Goal: Information Seeking & Learning: Learn about a topic

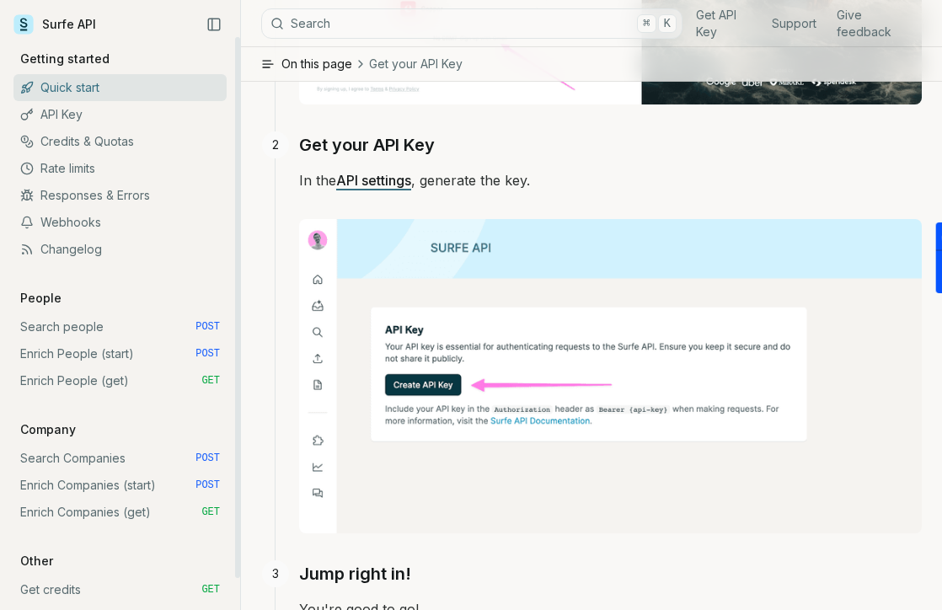
scroll to position [744, 0]
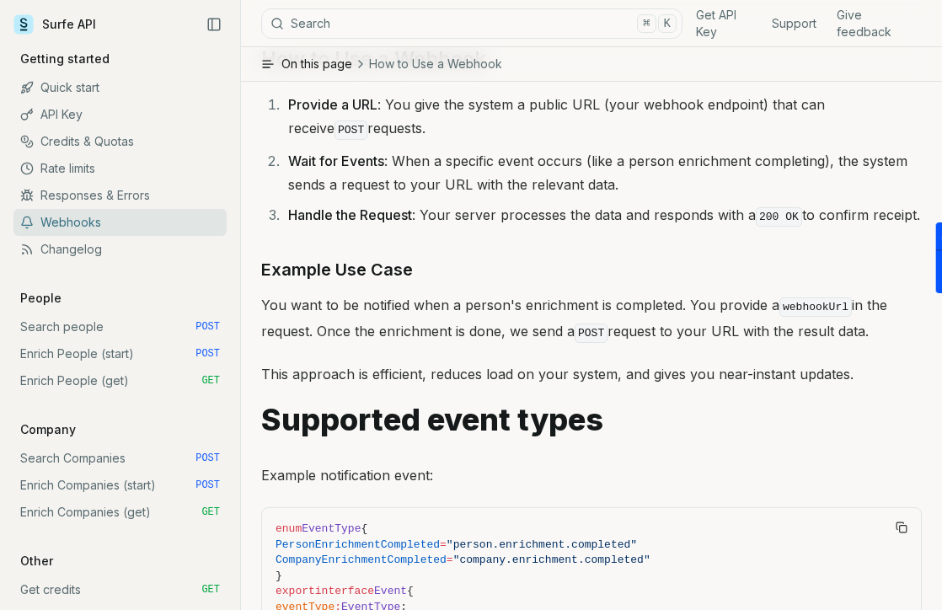
scroll to position [208, 0]
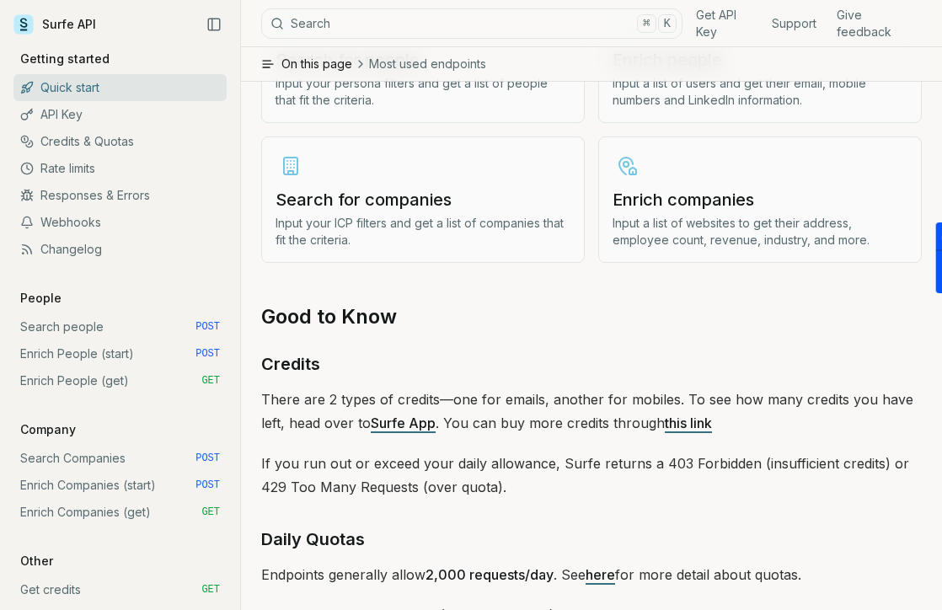
scroll to position [2189, 0]
